Goal: Task Accomplishment & Management: Manage account settings

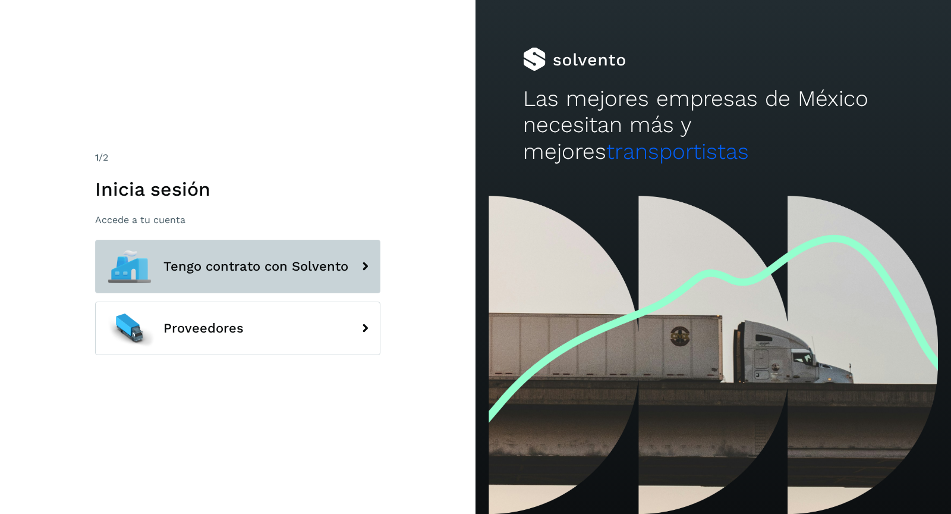
click at [269, 275] on button "Tengo contrato con Solvento" at bounding box center [237, 266] width 285 height 53
click at [284, 273] on span "Tengo contrato con Solvento" at bounding box center [255, 266] width 185 height 14
click at [303, 264] on span "Tengo contrato con Solvento" at bounding box center [255, 266] width 185 height 14
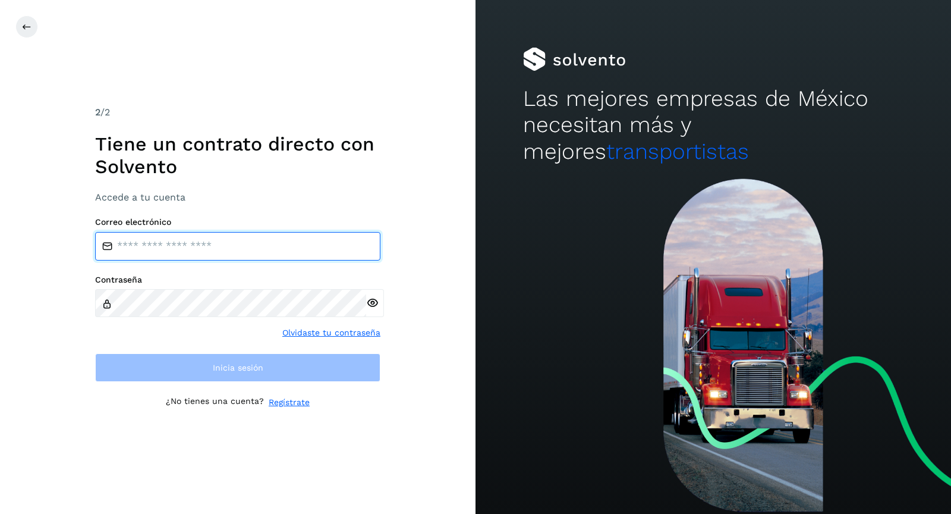
click at [224, 251] on input "email" at bounding box center [237, 246] width 285 height 29
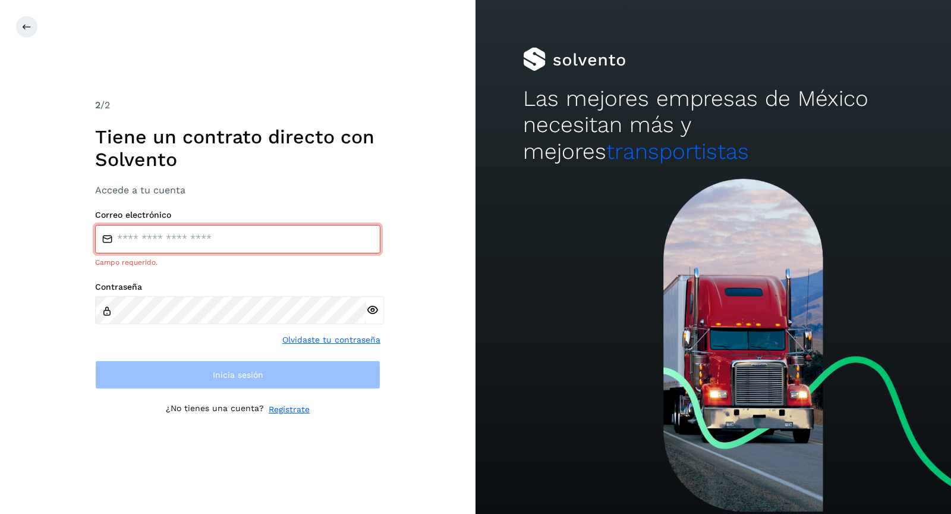
type input "**********"
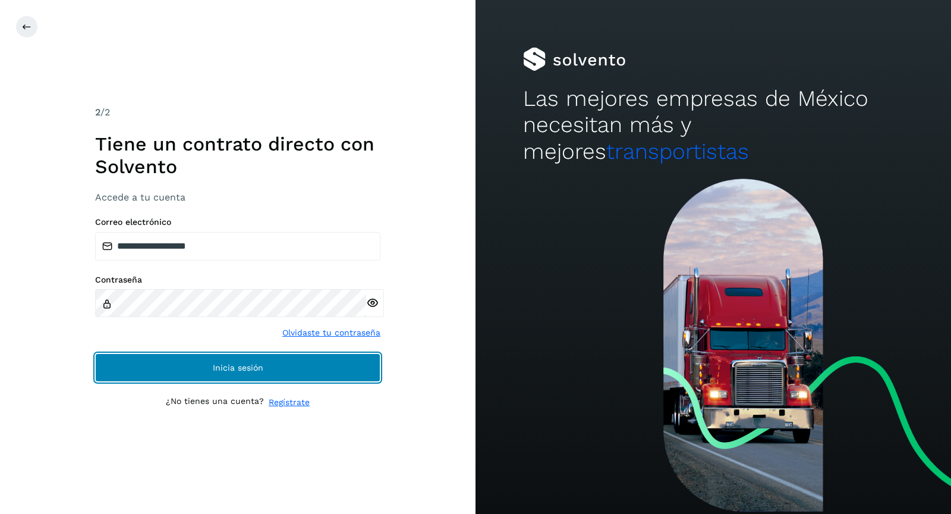
click at [213, 367] on span "Inicia sesión" at bounding box center [238, 367] width 51 height 8
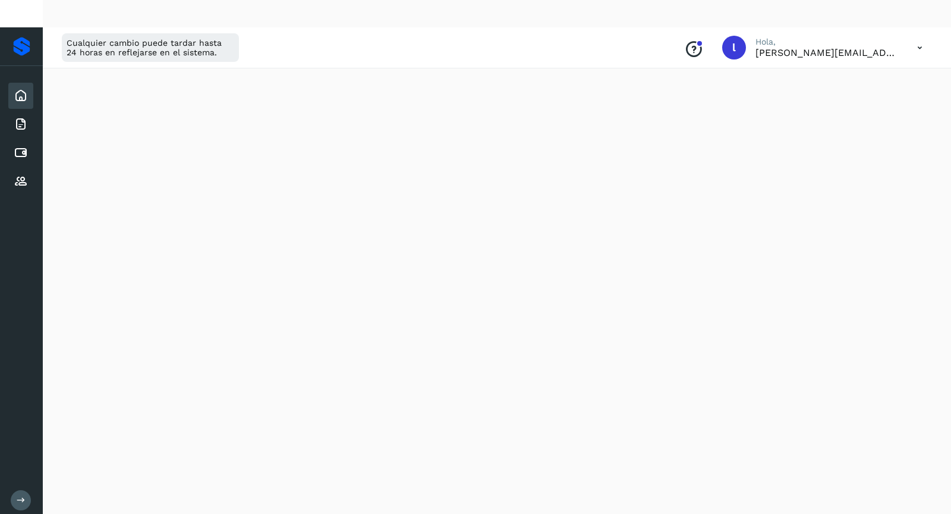
scroll to position [614, 0]
